Goal: Information Seeking & Learning: Learn about a topic

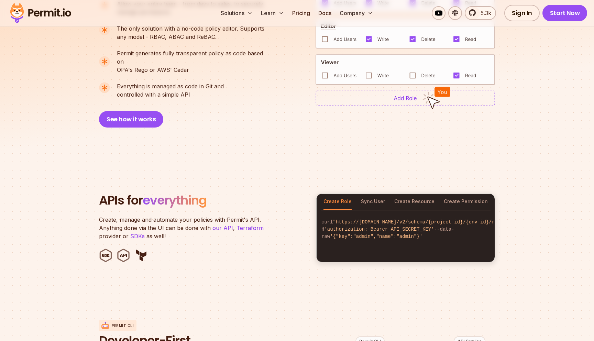
scroll to position [365, 0]
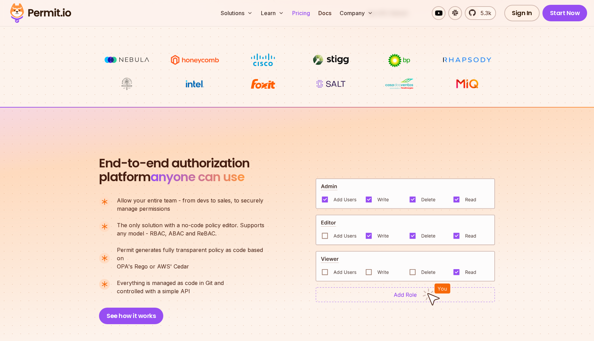
click at [305, 9] on link "Pricing" at bounding box center [300, 13] width 23 height 14
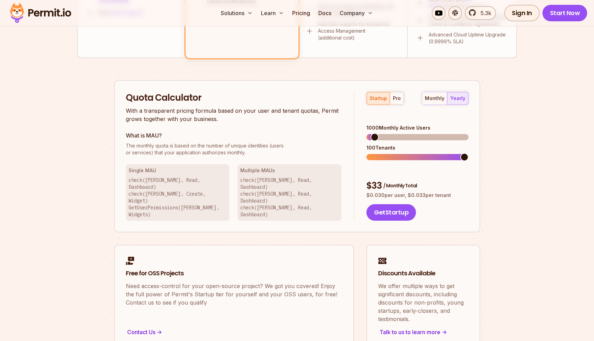
scroll to position [385, 0]
click at [392, 134] on span at bounding box center [393, 138] width 8 height 8
click at [436, 98] on div "monthly" at bounding box center [435, 99] width 20 height 7
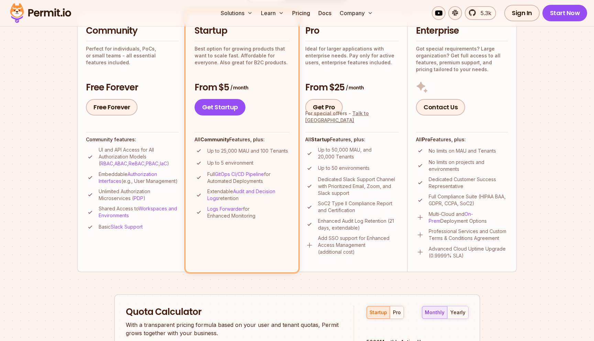
scroll to position [172, 0]
click at [135, 173] on link "Authorization Interfaces" at bounding box center [128, 177] width 58 height 13
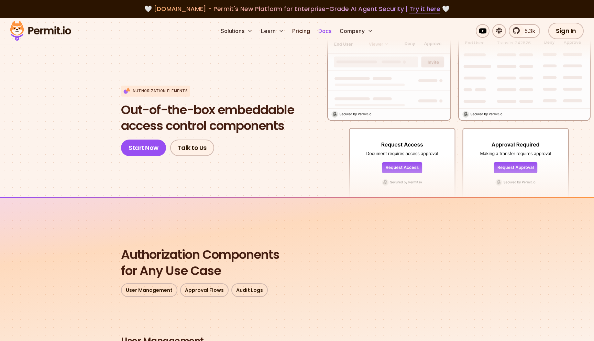
click at [324, 30] on link "Docs" at bounding box center [325, 31] width 19 height 14
